Goal: Transaction & Acquisition: Purchase product/service

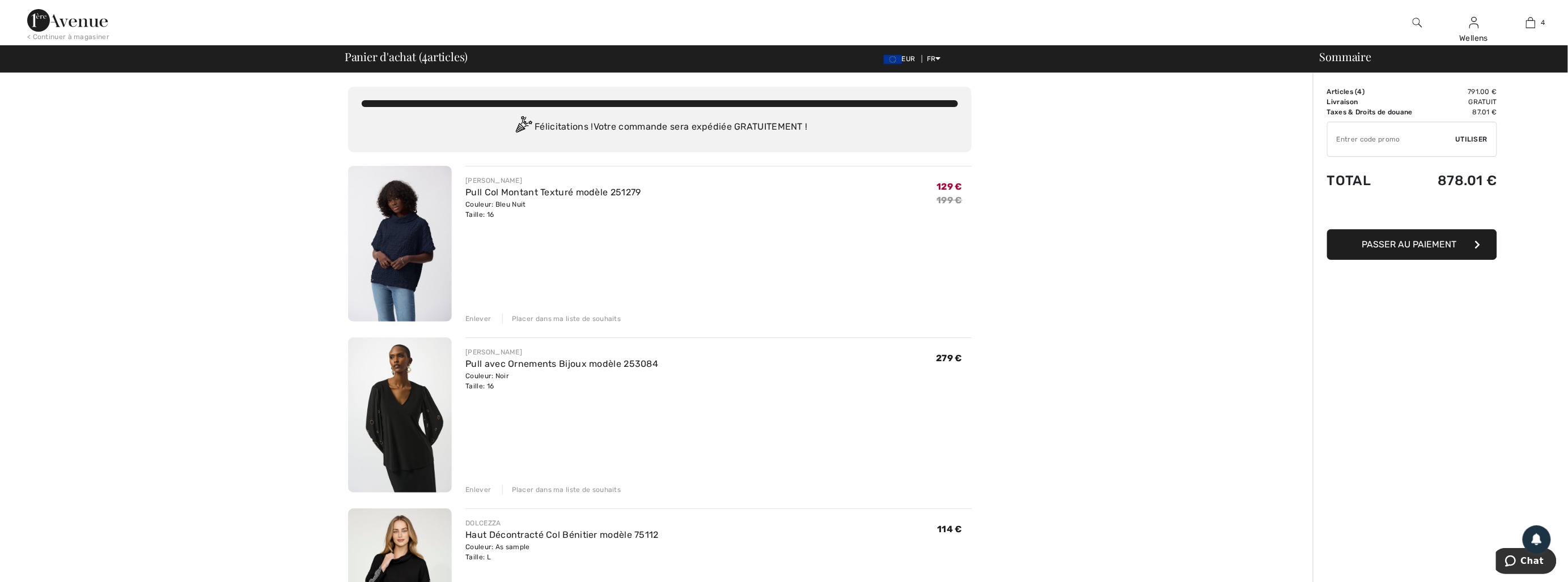
click at [478, 486] on div "Enlever" at bounding box center [478, 490] width 25 height 10
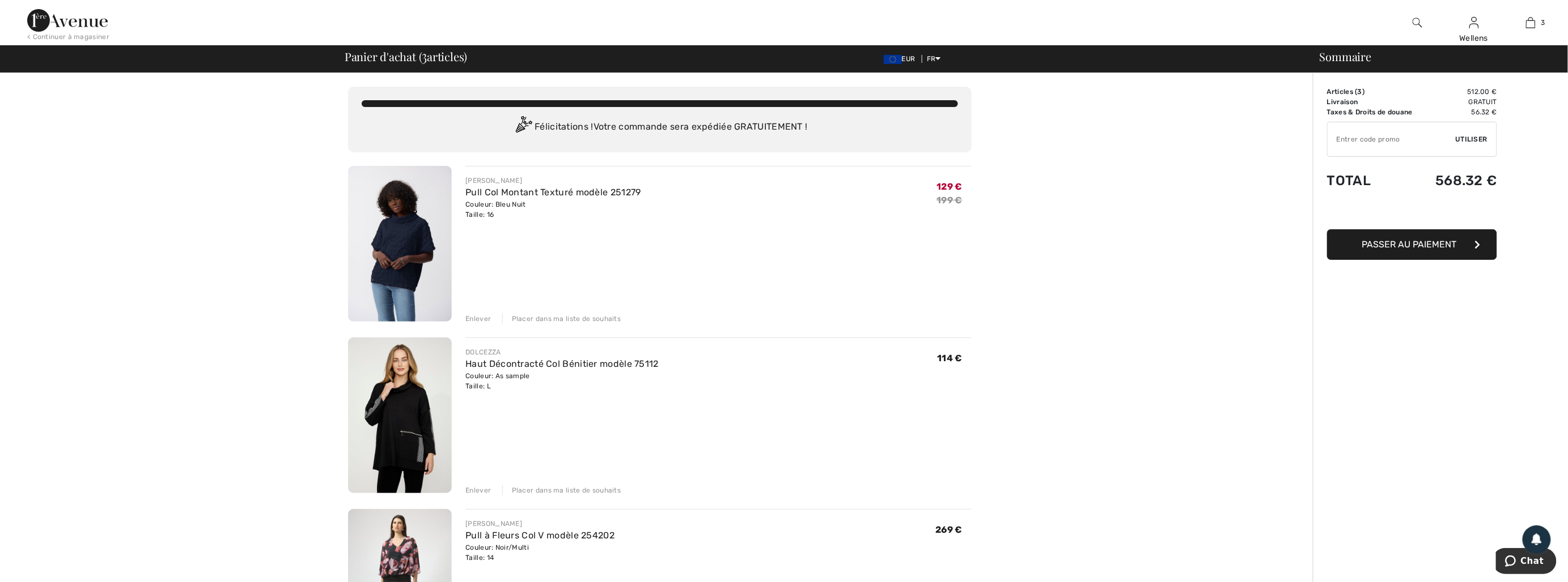
click at [470, 489] on div "Enlever" at bounding box center [478, 490] width 25 height 10
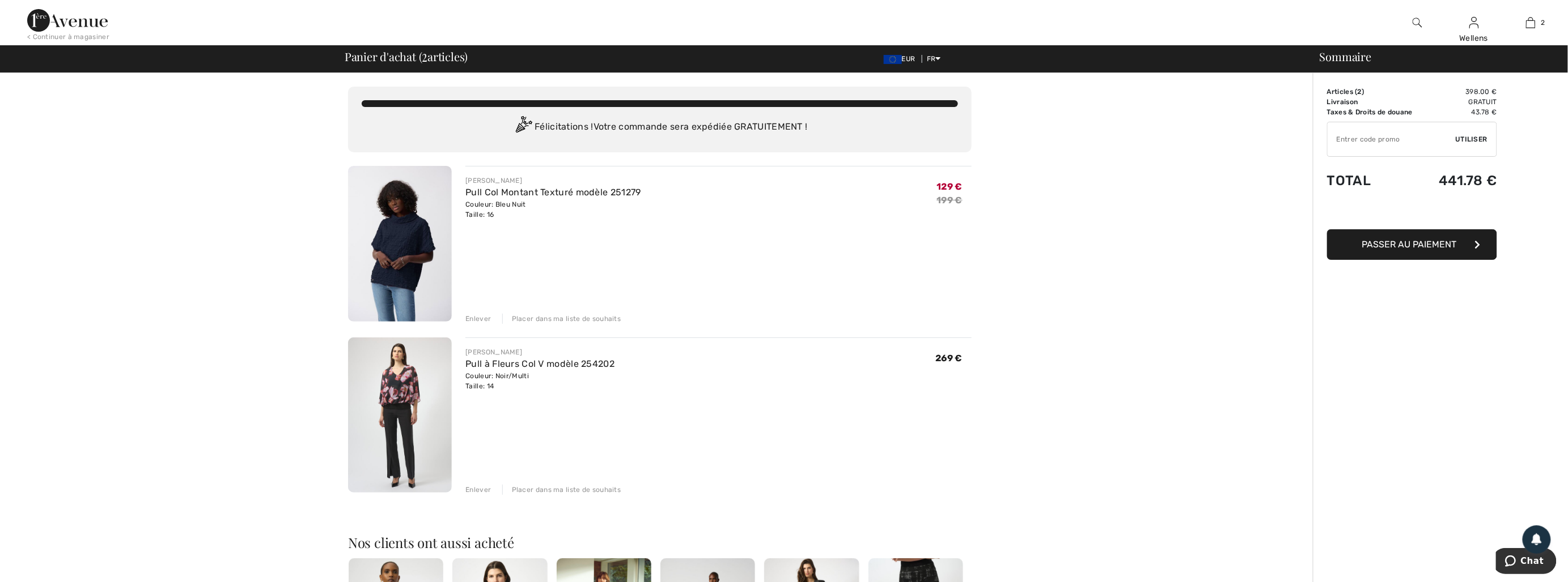
click at [475, 309] on div "[PERSON_NAME] Pull Col Montant Texturé modèle 251279 Couleur: Bleu Nuit Taille:…" at bounding box center [718, 245] width 507 height 158
click at [477, 315] on div "Enlever" at bounding box center [478, 318] width 25 height 10
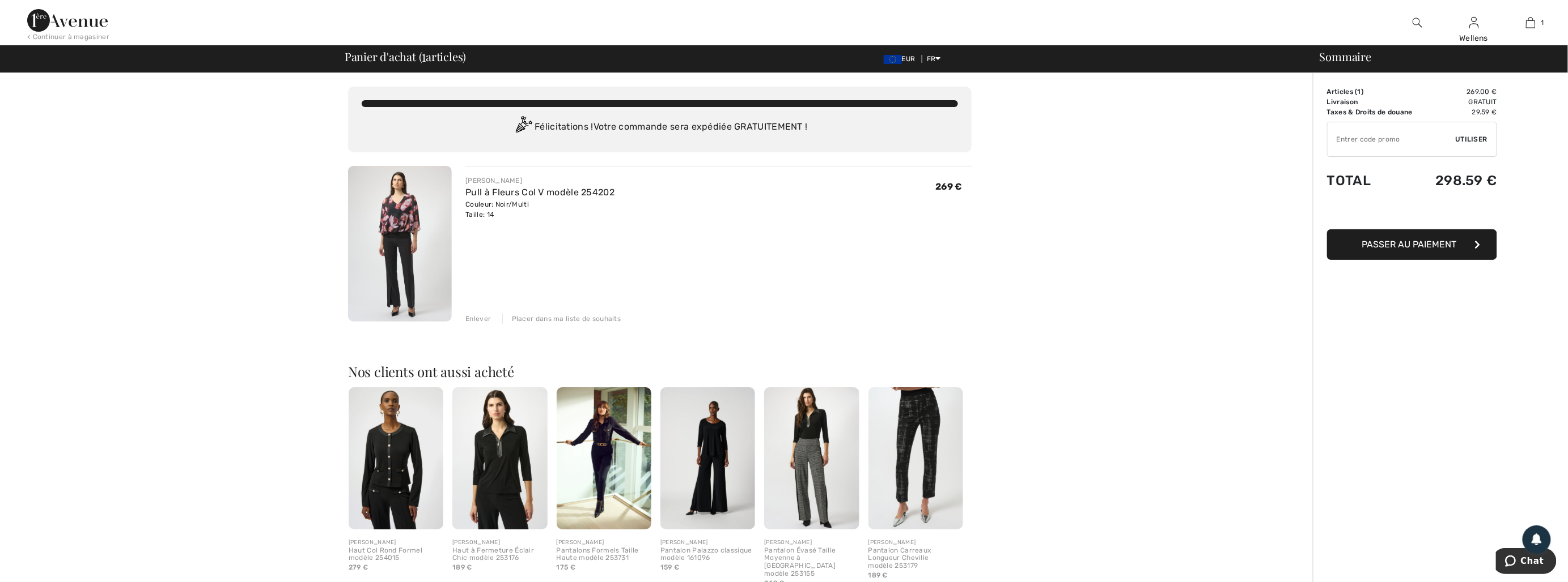
click at [404, 291] on img at bounding box center [399, 243] width 104 height 156
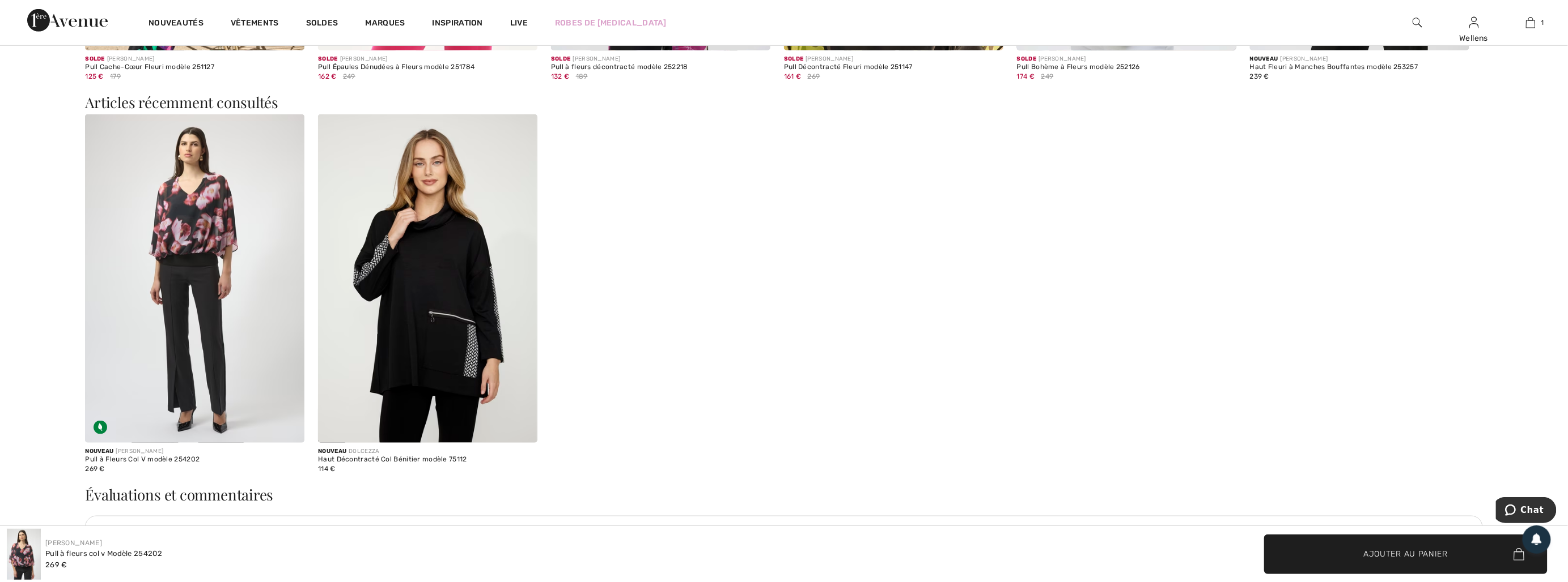
scroll to position [3209, 0]
